Goal: Task Accomplishment & Management: Manage account settings

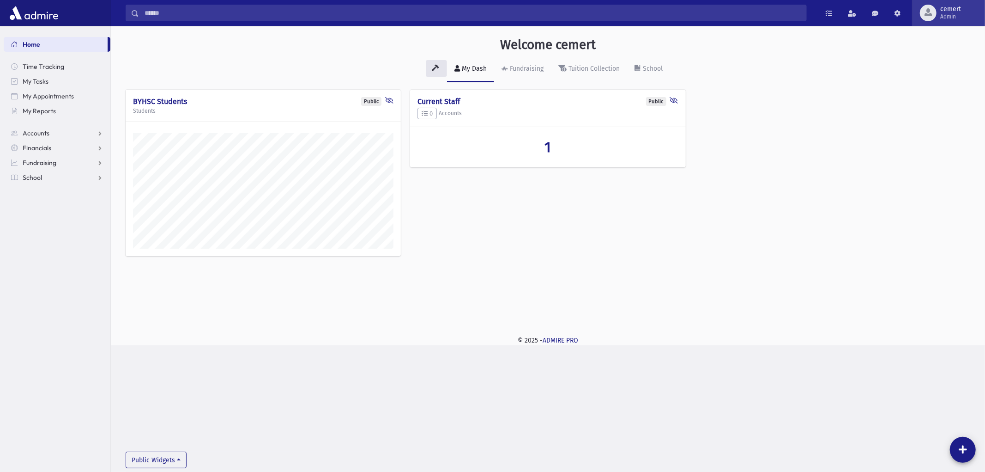
scroll to position [319, 875]
click at [939, 6] on span "cemert Admin" at bounding box center [955, 13] width 36 height 15
click at [949, 134] on link "Manage Logins" at bounding box center [946, 136] width 74 height 17
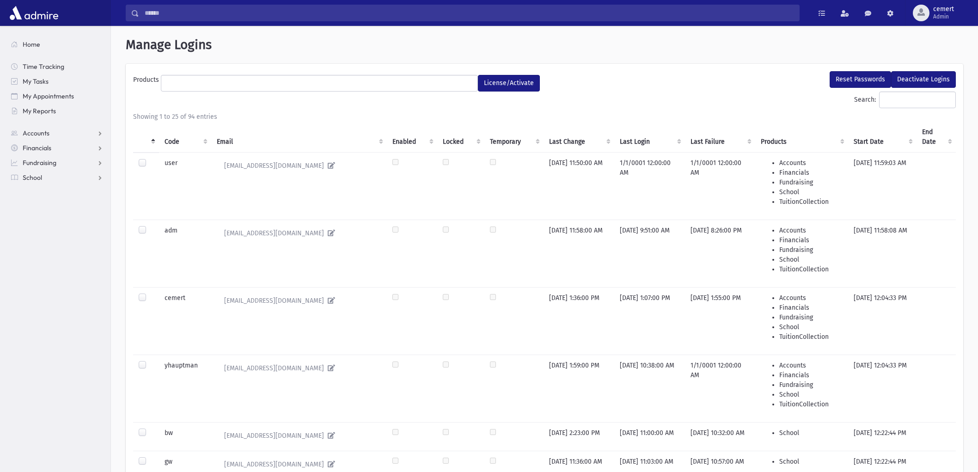
select select
click at [916, 102] on input "Search:" at bounding box center [917, 99] width 77 height 17
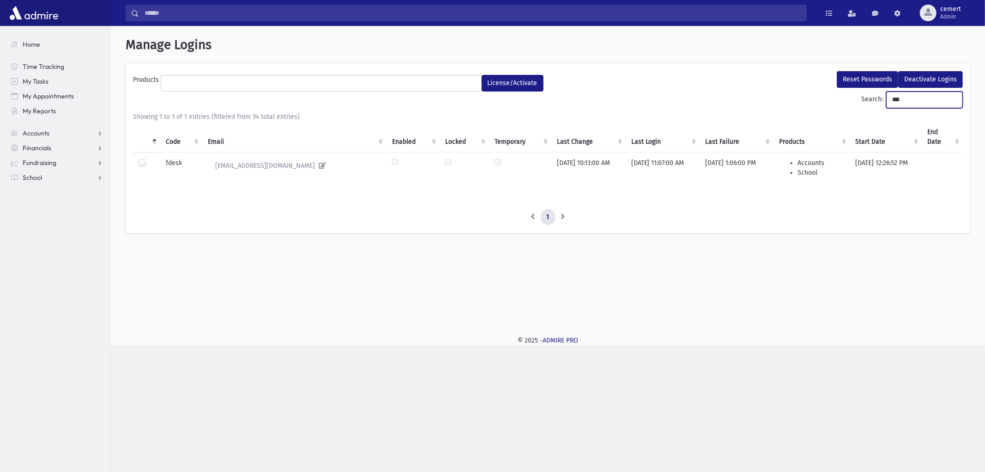
type input "***"
click at [150, 158] on label at bounding box center [150, 158] width 0 height 0
click at [881, 76] on button "Reset Passwords" at bounding box center [867, 79] width 61 height 17
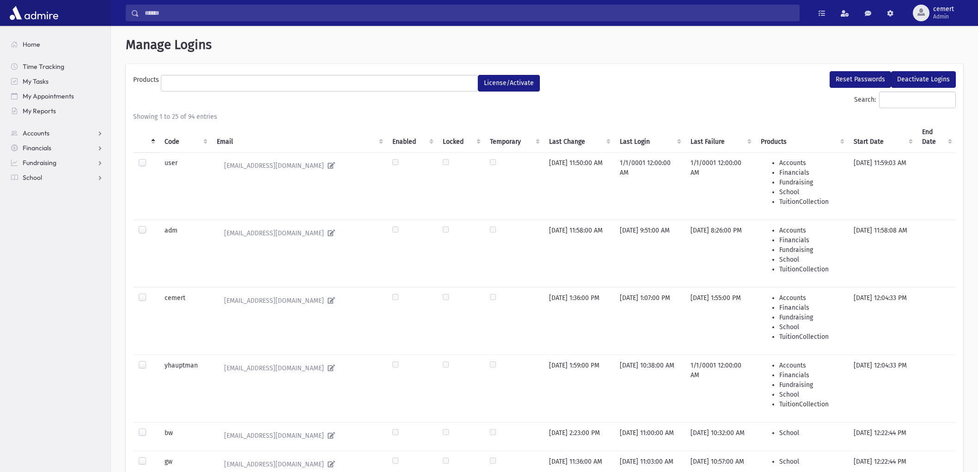
select select
click at [941, 13] on span "Admin" at bounding box center [943, 16] width 21 height 7
click at [929, 93] on link "Logout" at bounding box center [938, 93] width 74 height 17
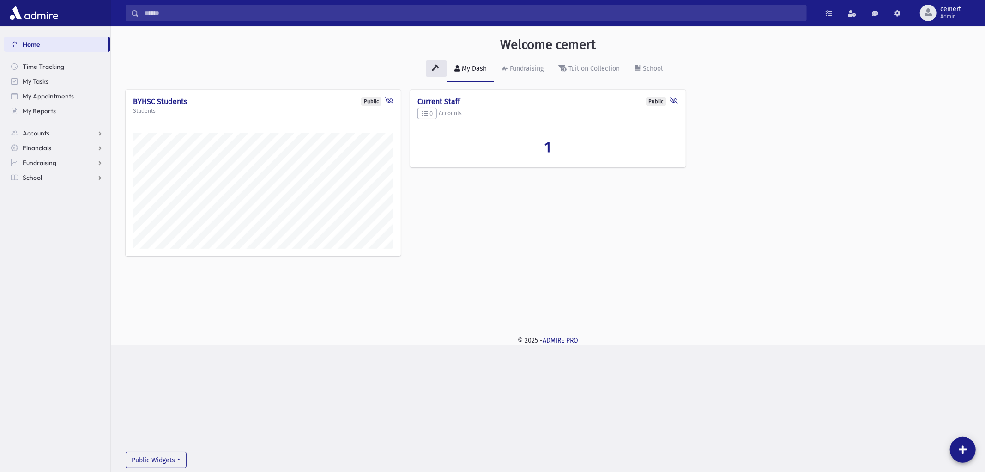
scroll to position [319, 875]
click at [958, 23] on button "cemert Admin" at bounding box center [948, 13] width 73 height 26
click at [938, 136] on link "Manage Logins" at bounding box center [946, 136] width 74 height 17
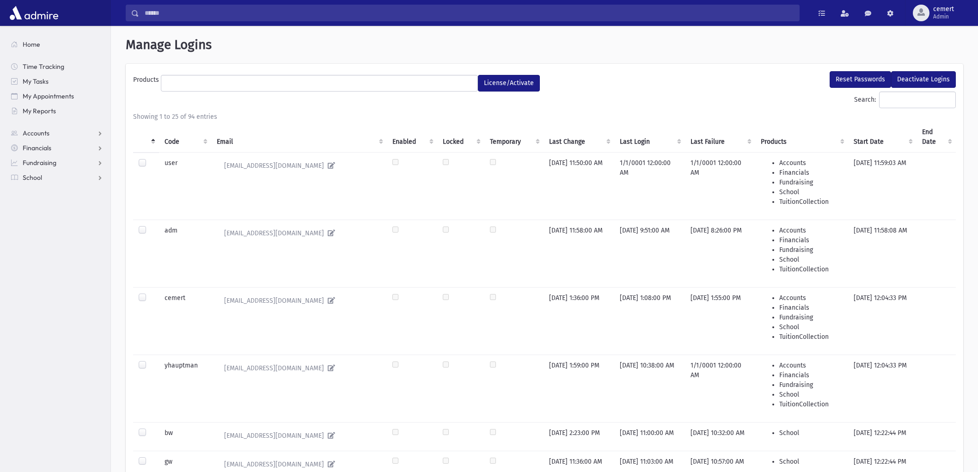
select select
click at [930, 100] on input "Search:" at bounding box center [917, 99] width 77 height 17
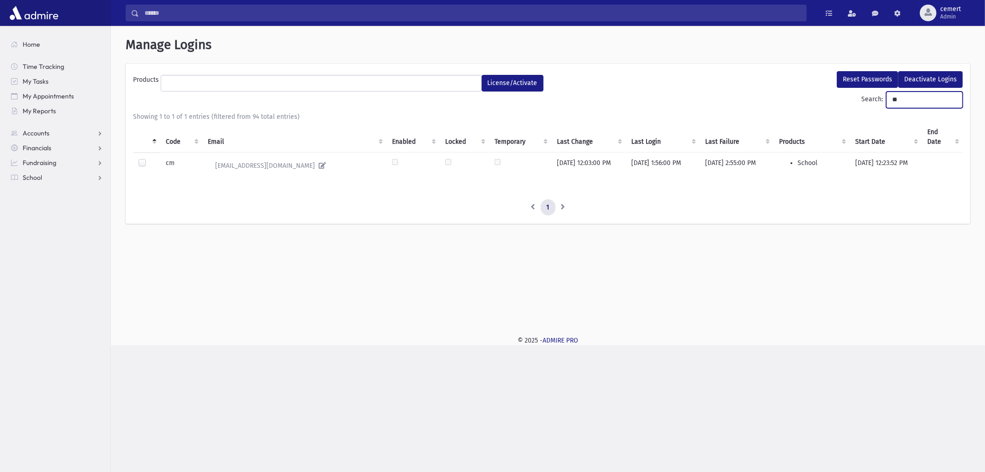
type input "**"
click at [150, 158] on label at bounding box center [150, 158] width 0 height 0
click at [877, 75] on button "Reset Passwords" at bounding box center [867, 79] width 61 height 17
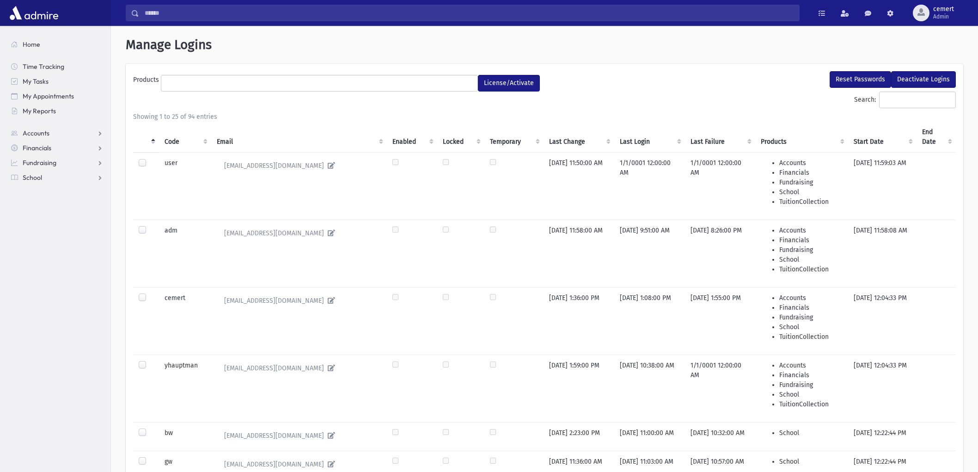
select select
click at [942, 24] on button "cemert Admin" at bounding box center [941, 13] width 73 height 26
click at [940, 91] on link "Logout" at bounding box center [938, 93] width 74 height 17
